Goal: Information Seeking & Learning: Learn about a topic

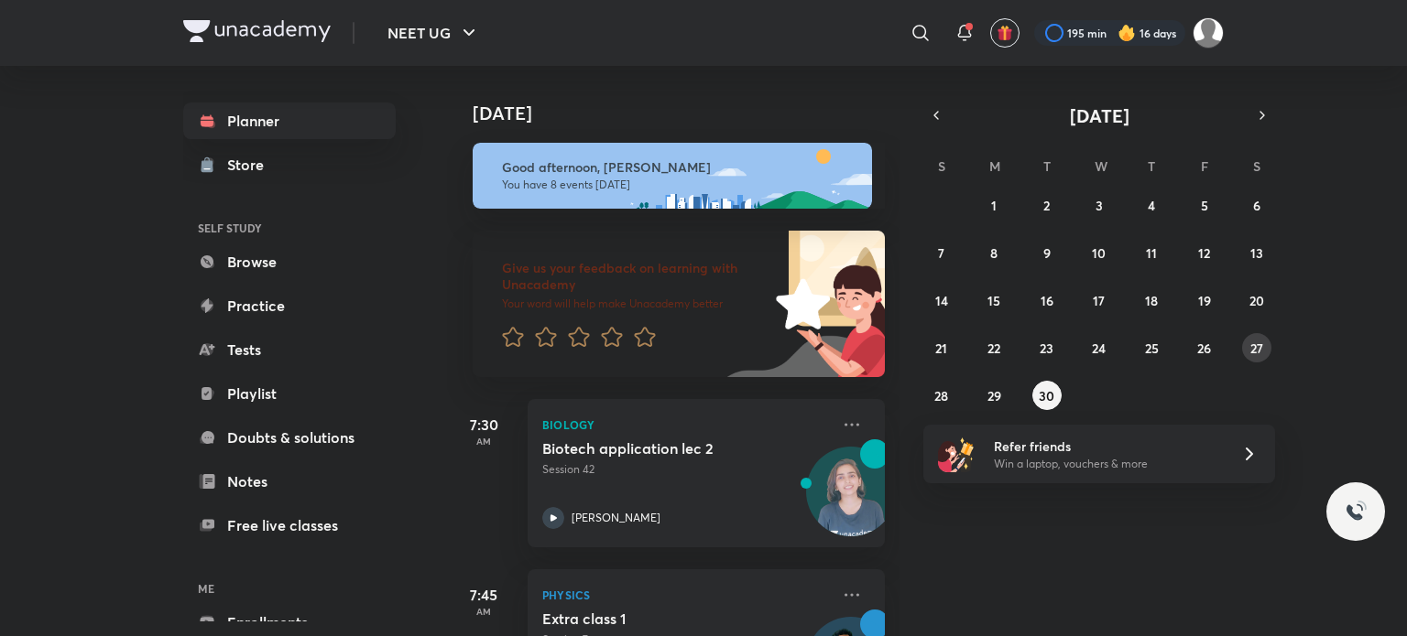
click at [1264, 351] on button "27" at bounding box center [1256, 347] width 29 height 29
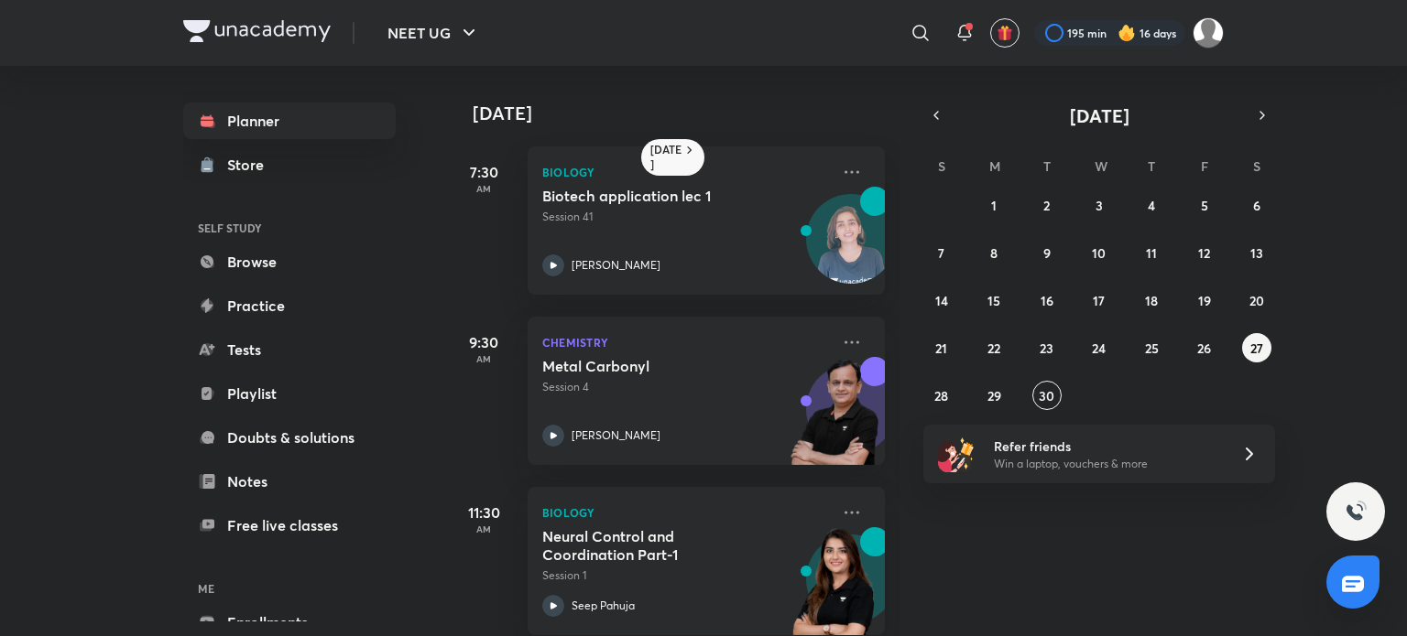
scroll to position [368, 0]
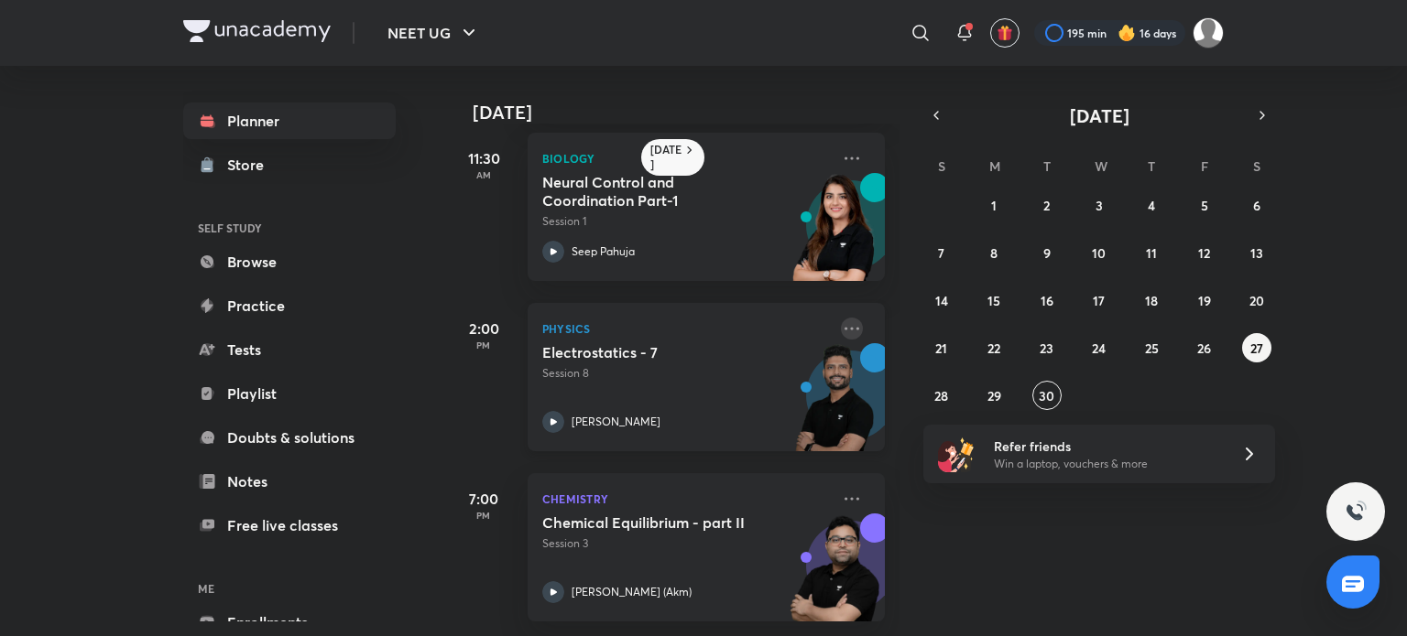
click at [841, 318] on icon at bounding box center [852, 329] width 22 height 22
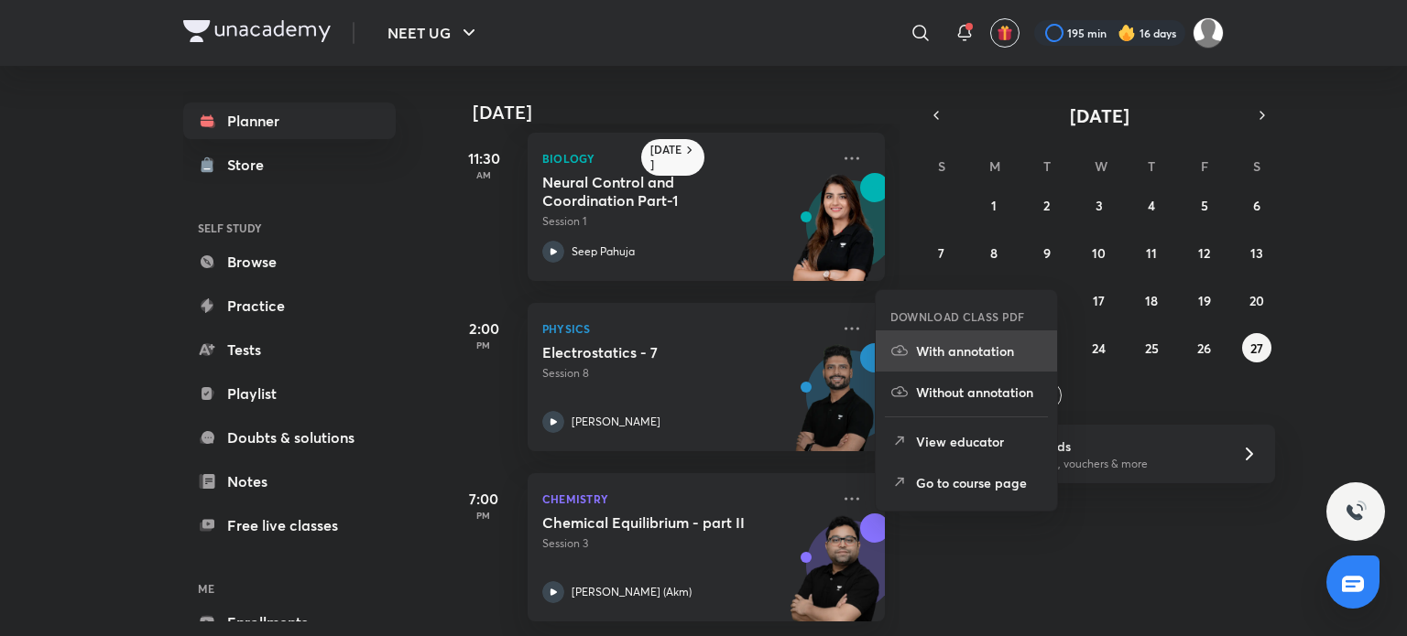
click at [930, 362] on li "With annotation" at bounding box center [965, 351] width 181 height 41
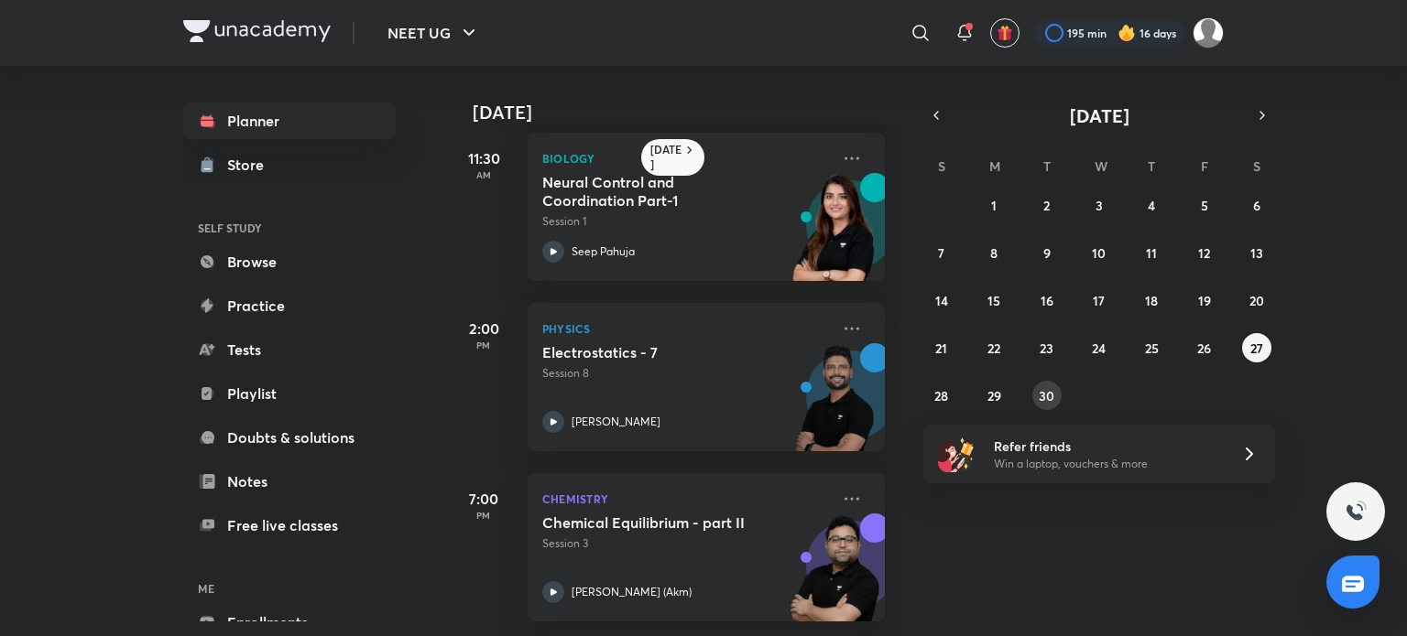
click at [1055, 405] on button "30" at bounding box center [1046, 395] width 29 height 29
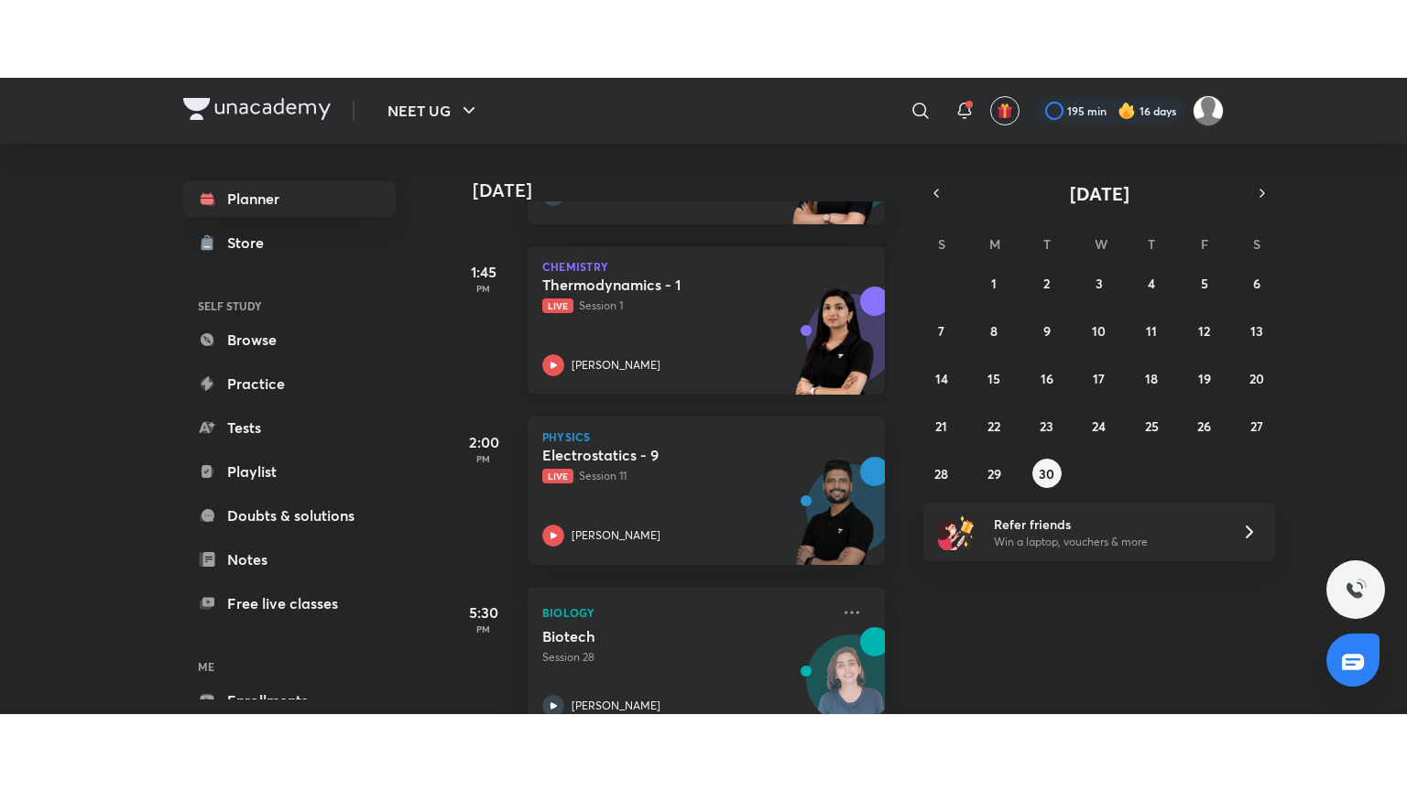
scroll to position [915, 0]
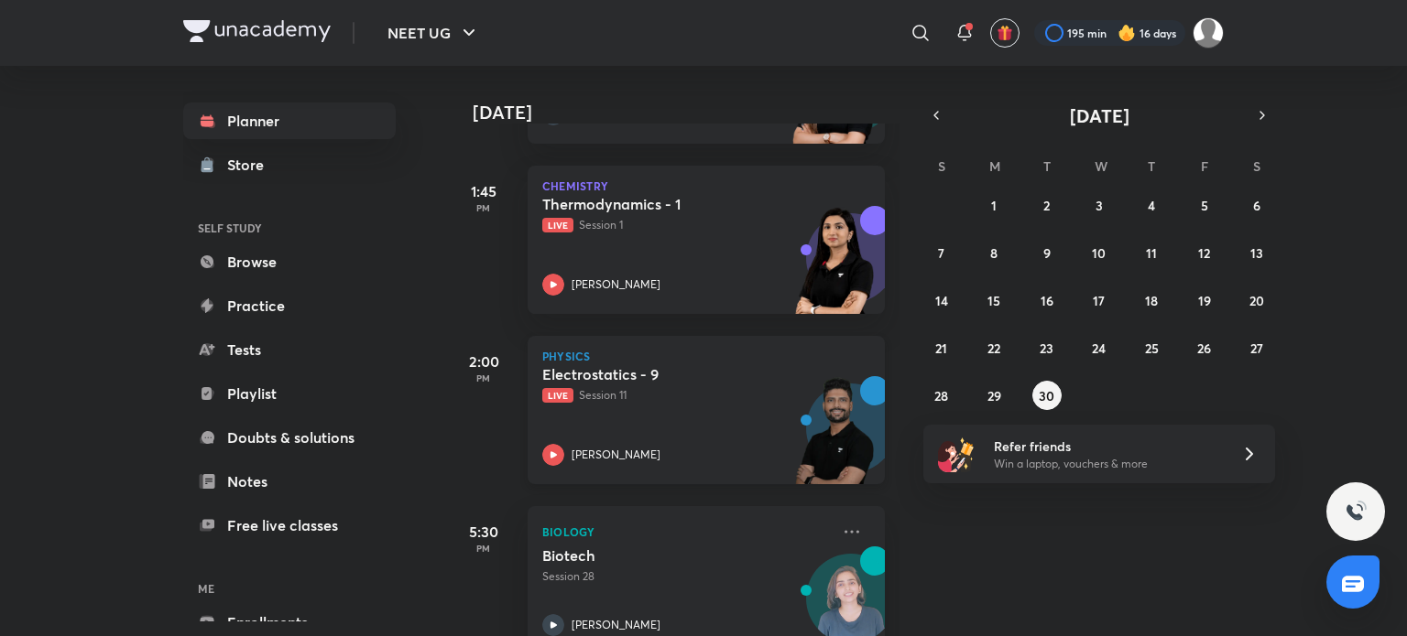
click at [739, 395] on p "Live Session 11" at bounding box center [686, 395] width 288 height 16
